Goal: Task Accomplishment & Management: Complete application form

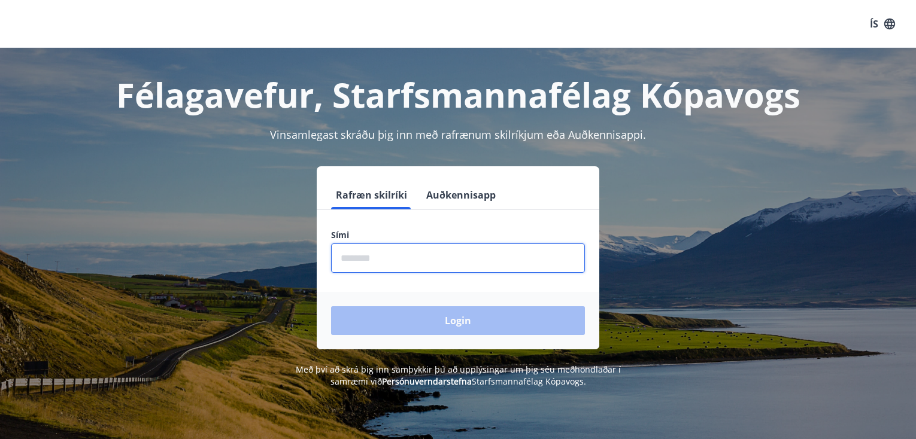
click at [408, 257] on input "phone" at bounding box center [458, 258] width 254 height 29
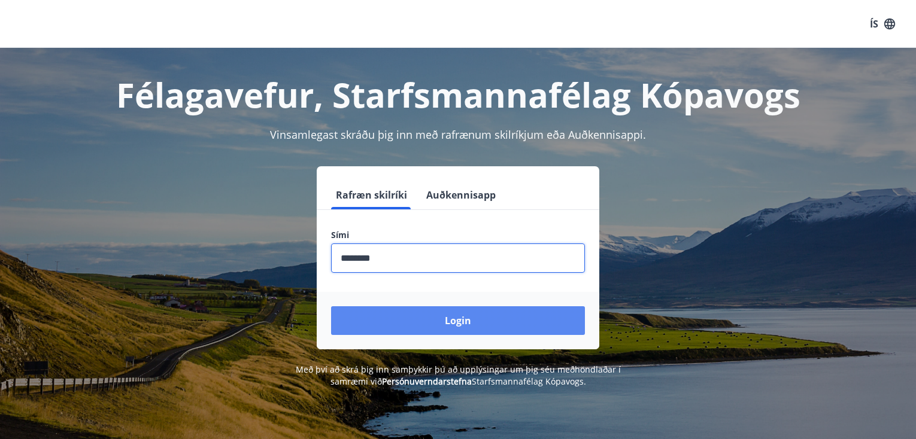
type input "********"
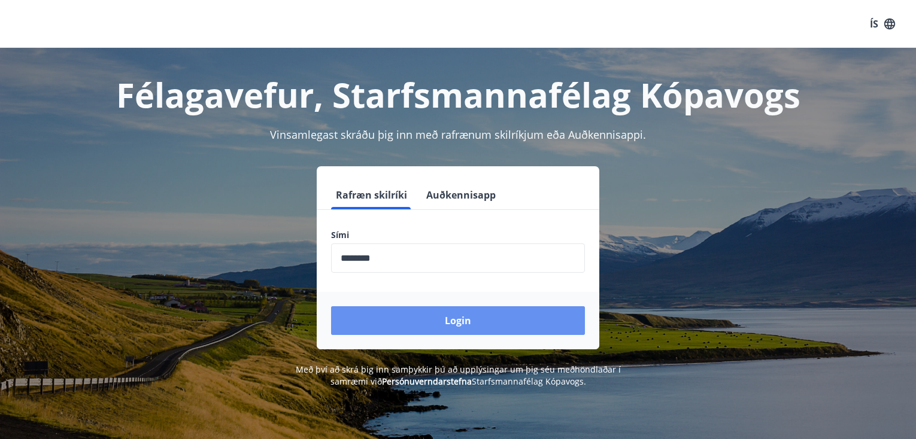
click at [459, 317] on button "Login" at bounding box center [458, 320] width 254 height 29
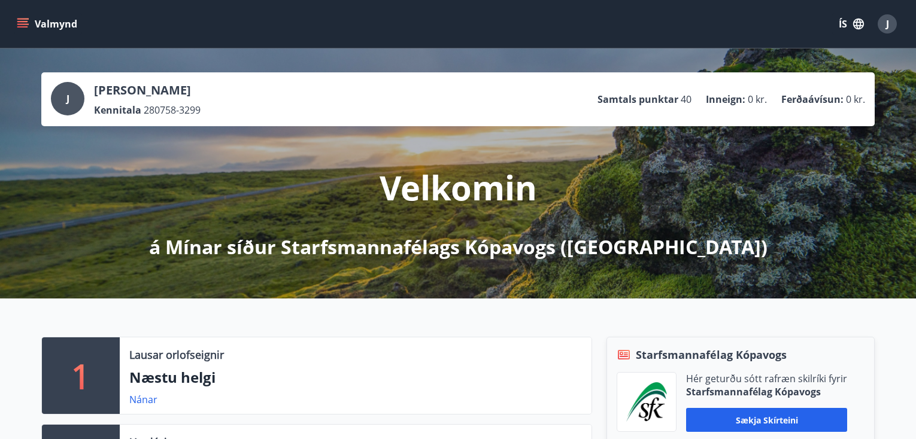
click at [23, 23] on icon "menu" at bounding box center [23, 24] width 12 height 12
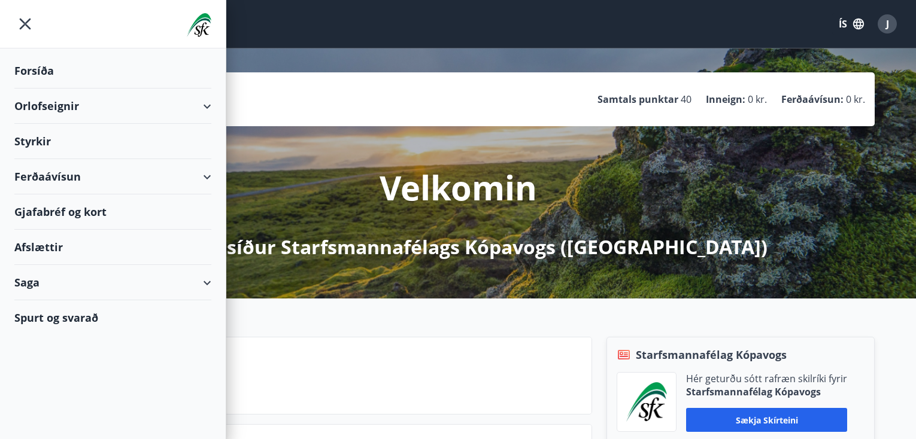
click at [44, 139] on div "Styrkir" at bounding box center [112, 141] width 197 height 35
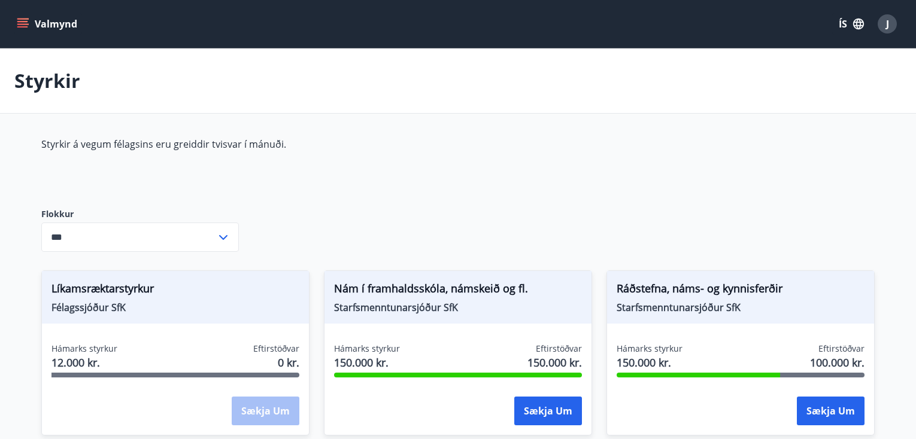
click at [241, 403] on div "Sækja um" at bounding box center [266, 412] width 68 height 30
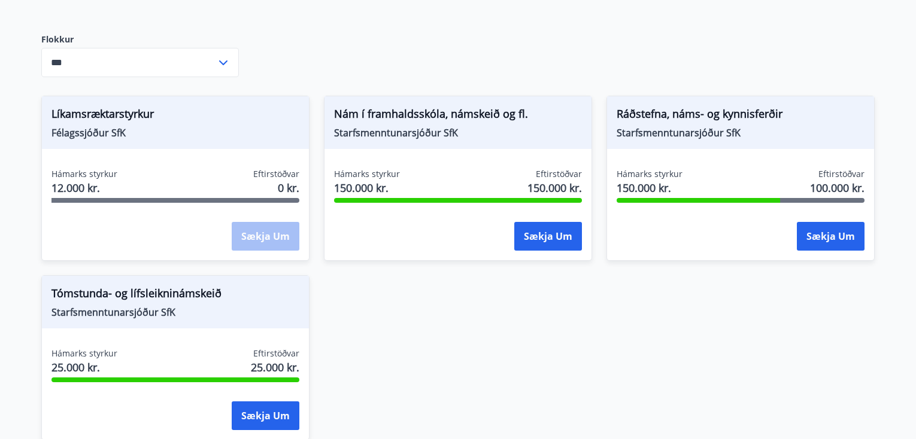
scroll to position [180, 0]
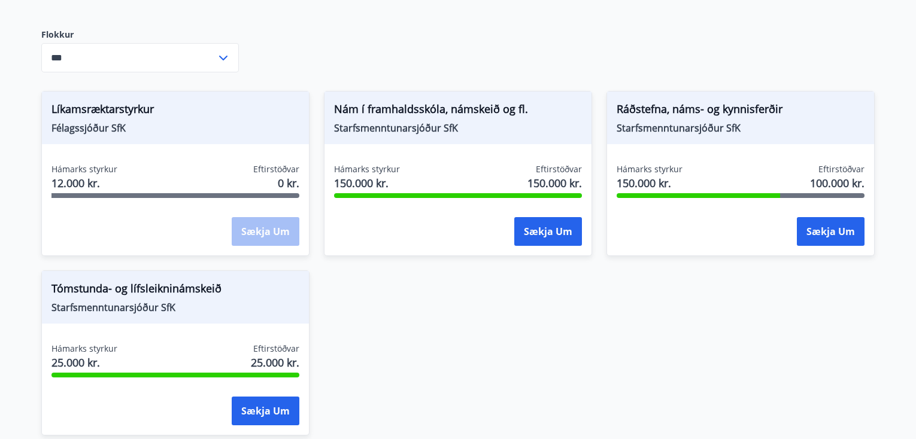
click at [263, 231] on div "Sækja um" at bounding box center [266, 232] width 68 height 30
click at [224, 53] on icon at bounding box center [223, 58] width 14 height 14
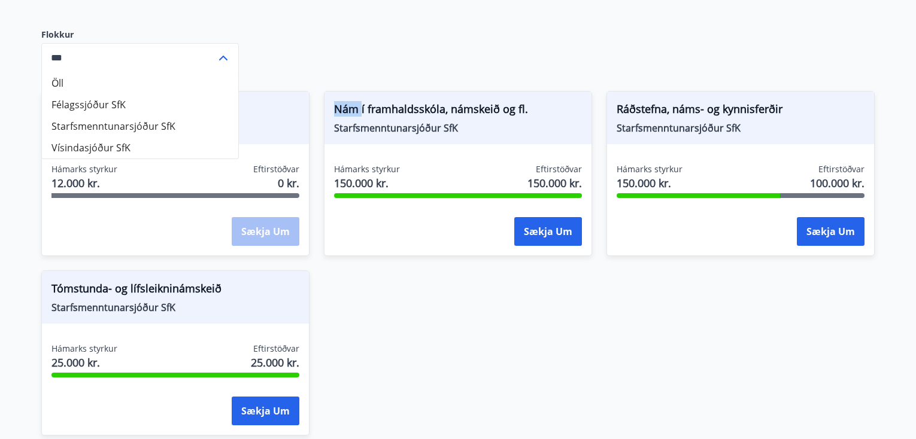
click at [110, 101] on li "Félagssjóður SfK" at bounding box center [140, 105] width 196 height 22
type input "**********"
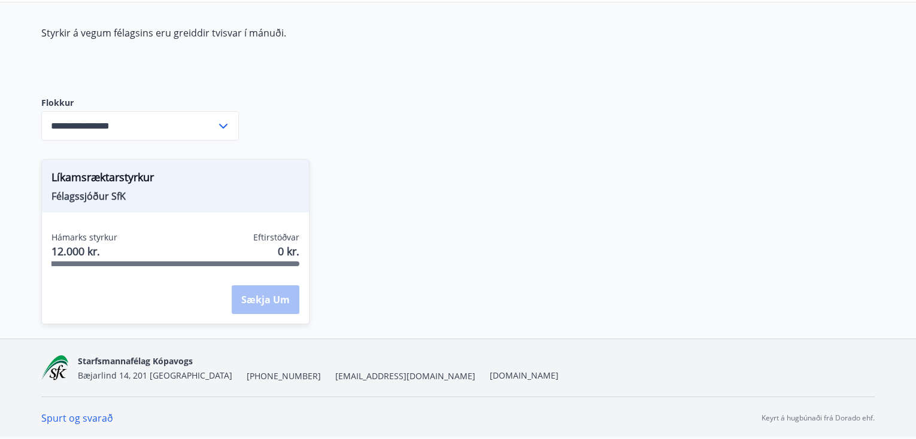
scroll to position [111, 0]
click at [266, 299] on div "Sækja um" at bounding box center [266, 301] width 68 height 30
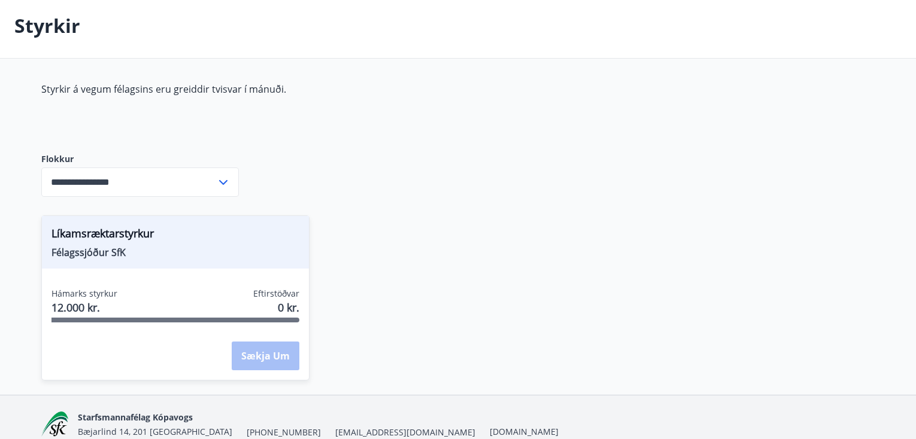
scroll to position [0, 0]
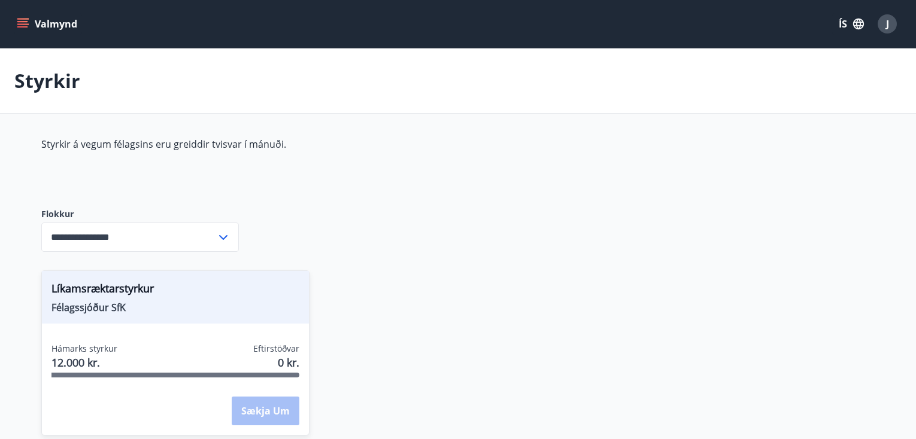
click at [23, 22] on icon "menu" at bounding box center [22, 21] width 11 height 1
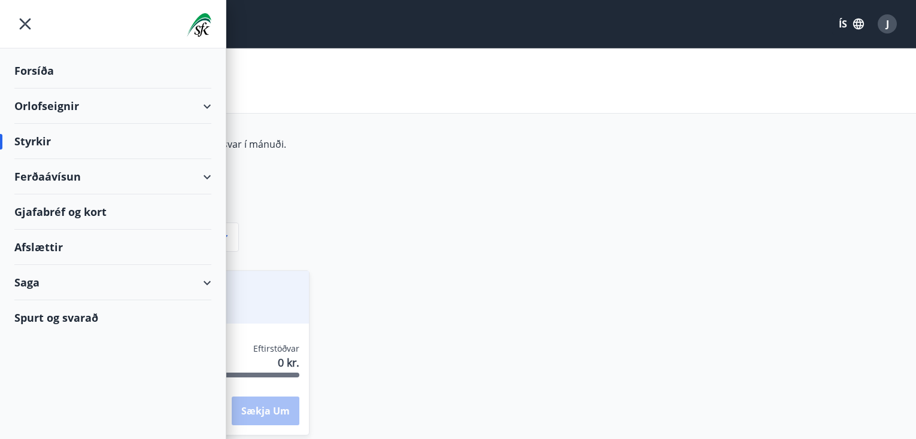
click at [41, 141] on div "Styrkir" at bounding box center [112, 141] width 197 height 35
click at [37, 142] on div "Styrkir" at bounding box center [112, 141] width 197 height 35
click at [603, 154] on div "Styrkir á vegum félagsins eru greiddir tvisvar í mánuði." at bounding box center [323, 163] width 565 height 51
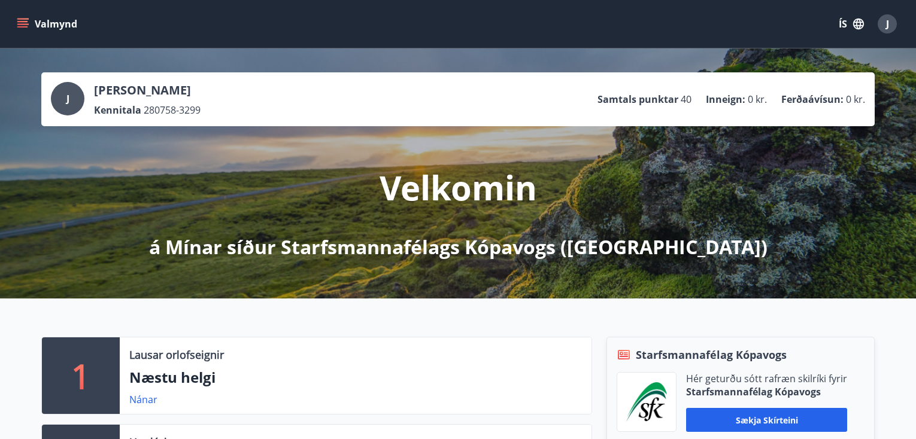
click at [21, 20] on icon "menu" at bounding box center [23, 24] width 12 height 12
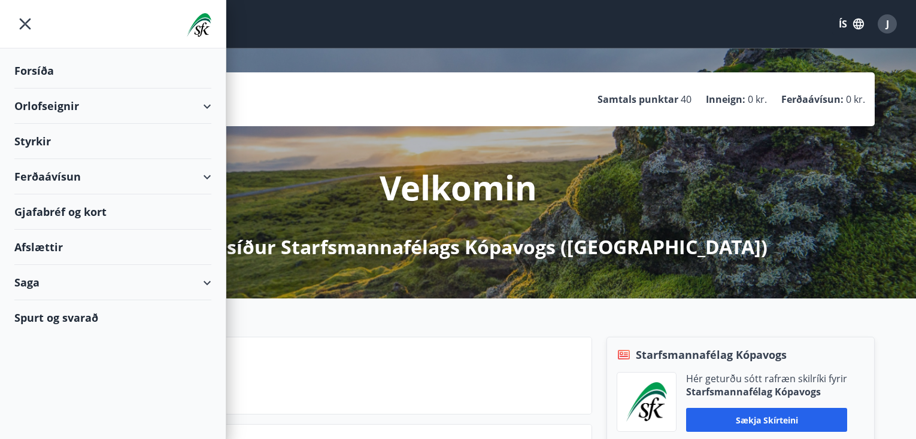
click at [45, 138] on div "Styrkir" at bounding box center [112, 141] width 197 height 35
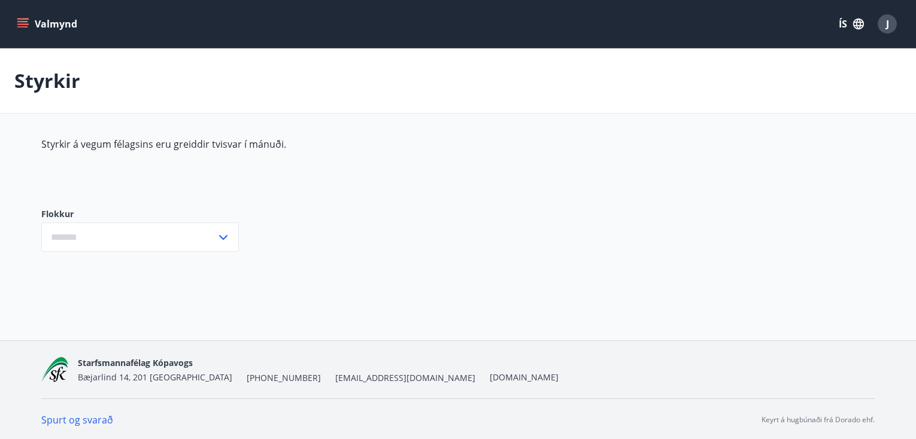
type input "***"
